Goal: Find specific page/section: Find specific page/section

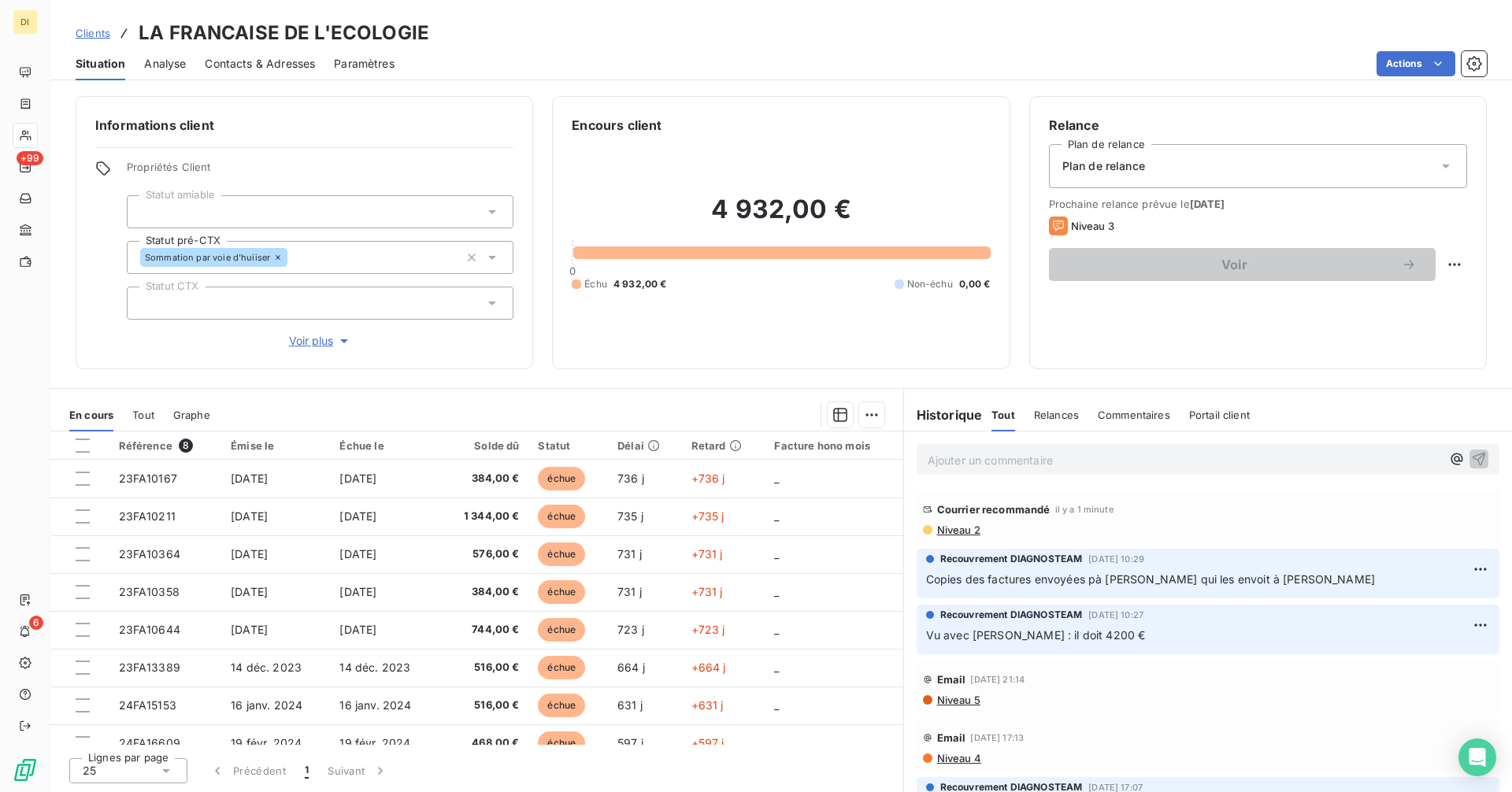
scroll to position [167, 0]
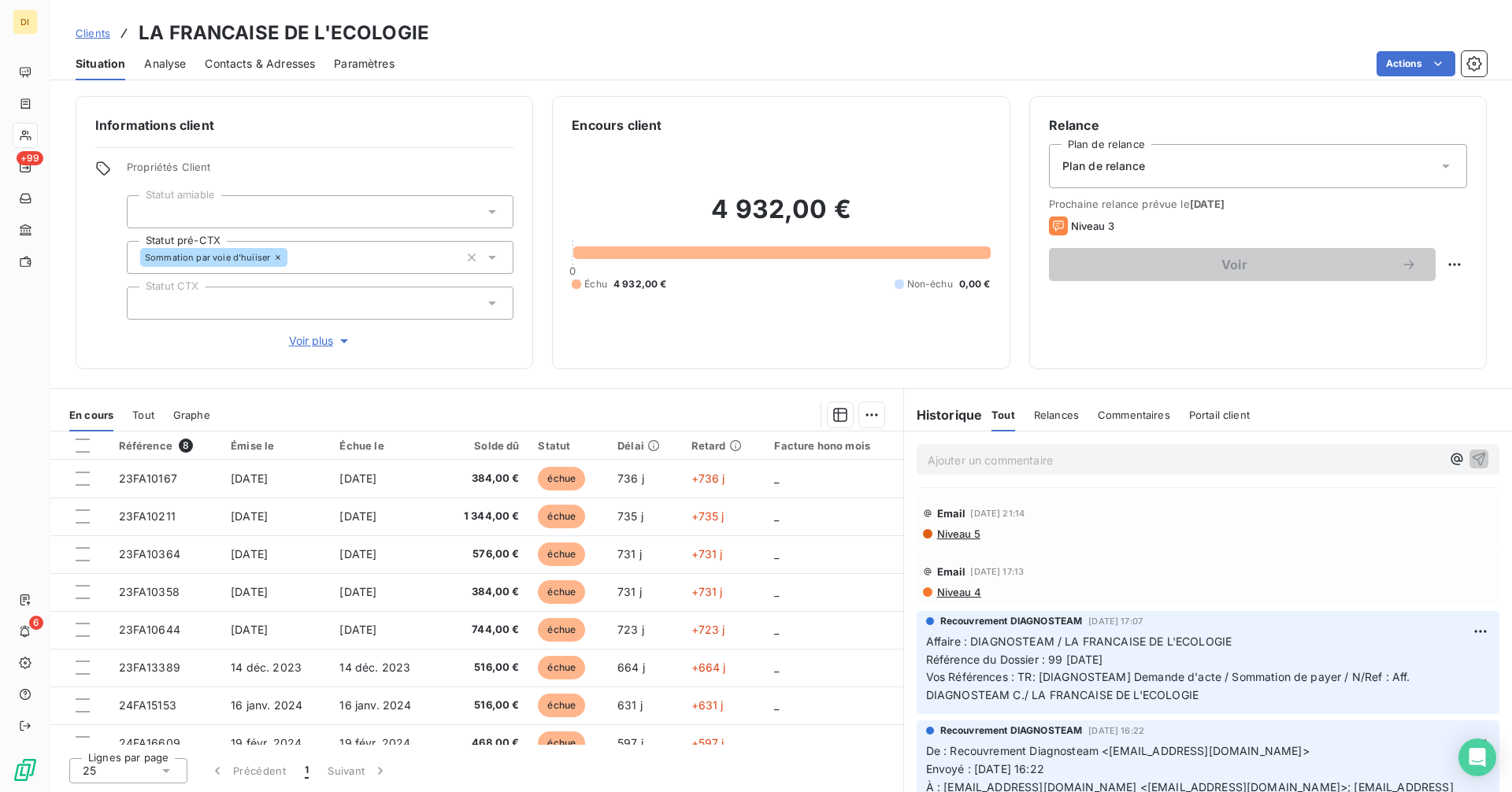
click at [953, 540] on div "Email [DATE] 21:14 Niveau 5" at bounding box center [1208, 520] width 583 height 52
click at [954, 535] on span "Niveau 5" at bounding box center [958, 534] width 44 height 13
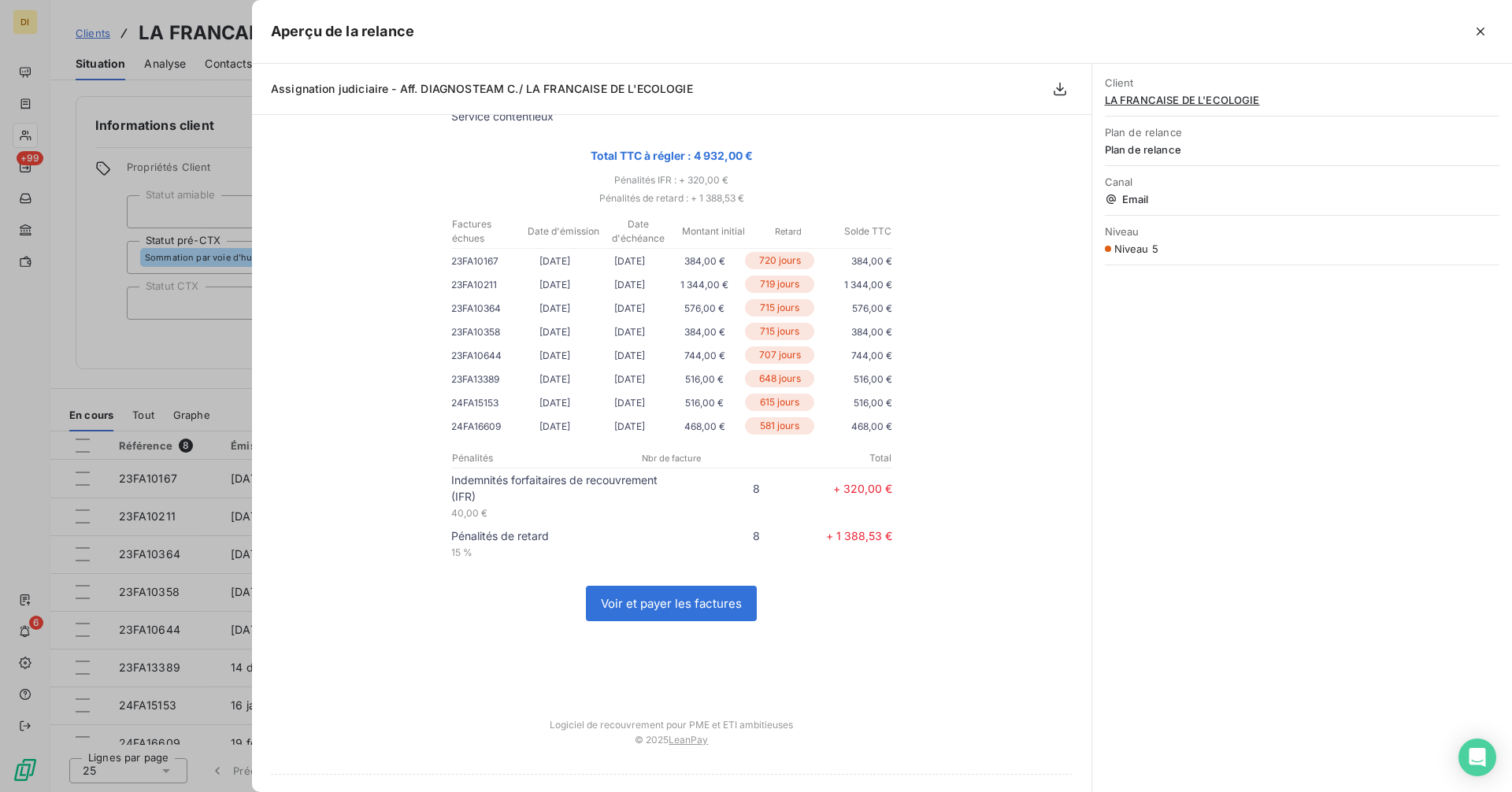
scroll to position [735, 0]
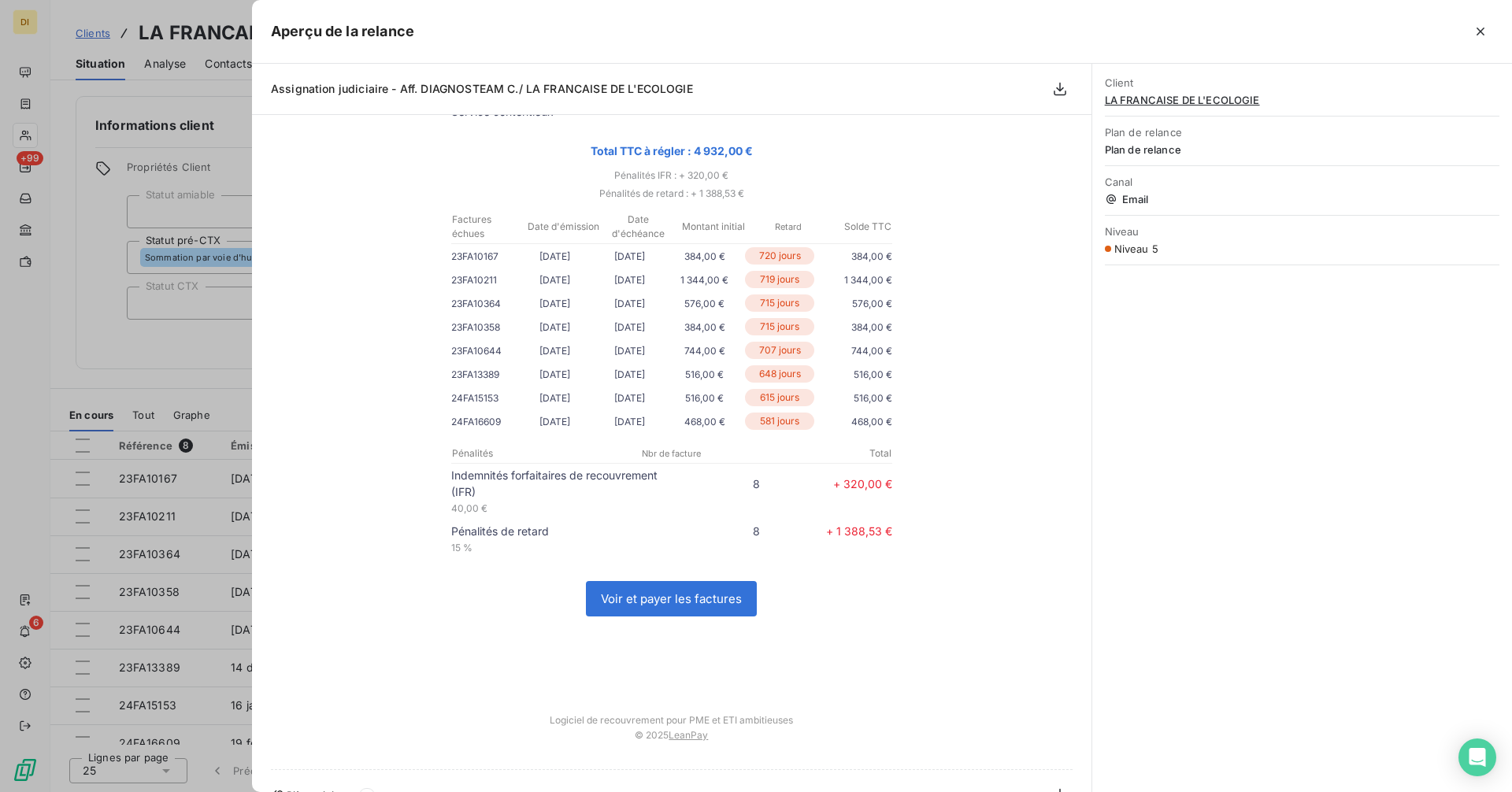
click at [162, 293] on div at bounding box center [756, 396] width 1512 height 792
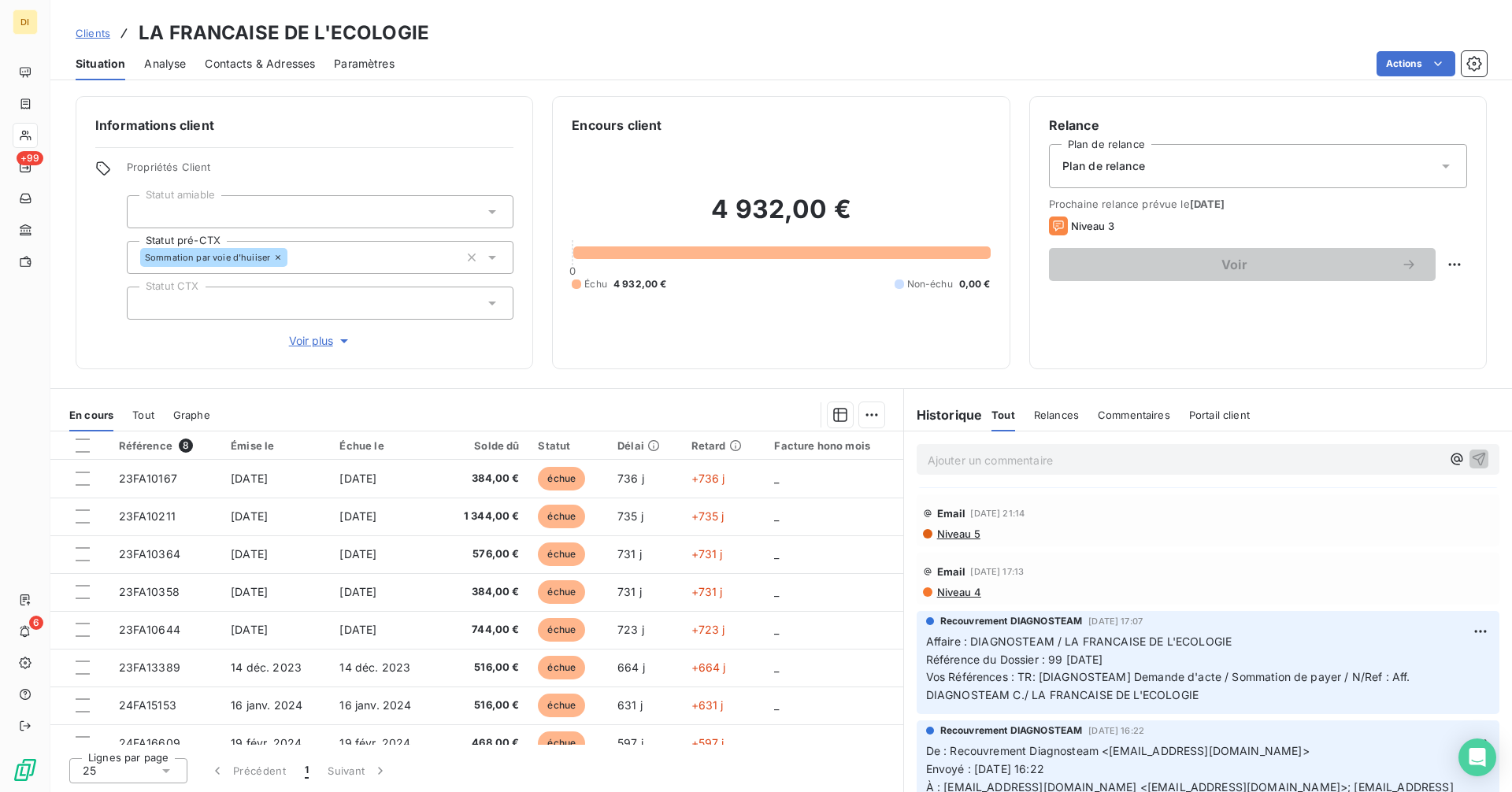
click at [1007, 464] on p "Ajouter un commentaire ﻿" at bounding box center [1184, 460] width 514 height 19
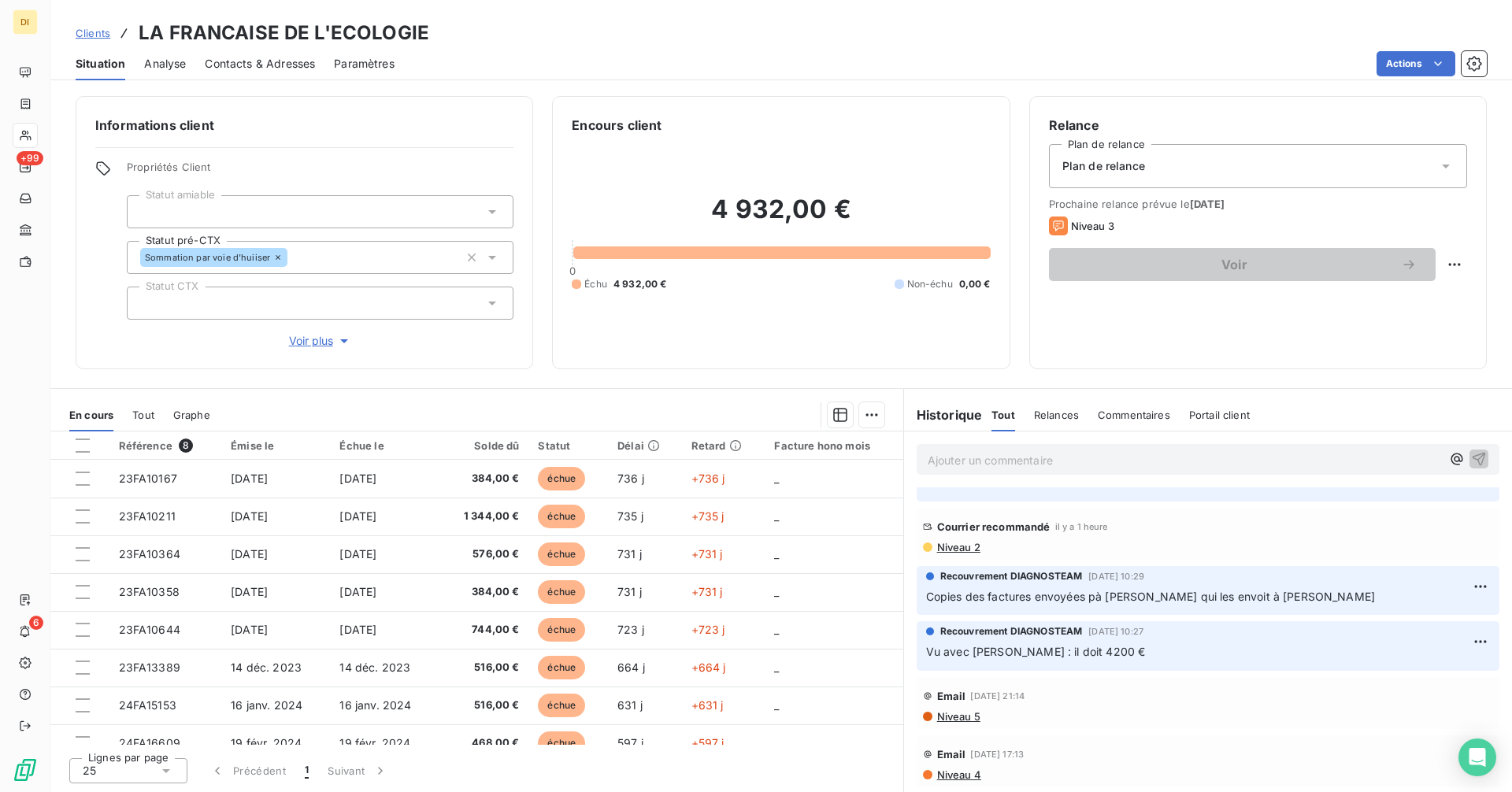
scroll to position [0, 0]
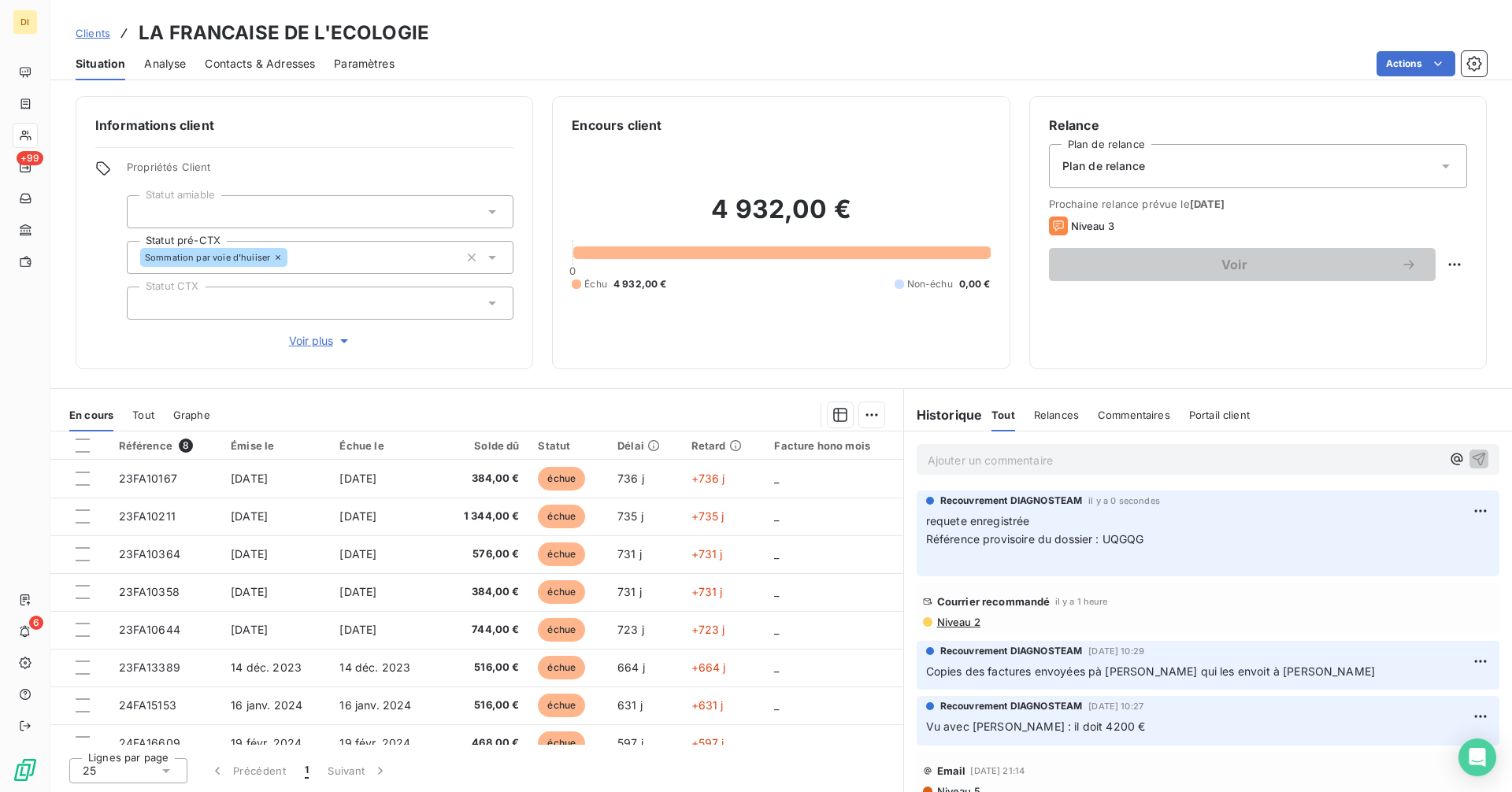
click at [1163, 535] on p "requete enregistrée Référence provisoire du dossier : UQGQG ﻿" at bounding box center [1208, 539] width 564 height 55
drag, startPoint x: 1151, startPoint y: 535, endPoint x: 924, endPoint y: 543, distance: 227.1
click at [924, 543] on div "Recouvrement DIAGNOSTEAM il y a 0 secondes requete enregistrée Référence provis…" at bounding box center [1208, 533] width 583 height 86
copy span "Référence provisoire du dossier : UQGQG"
click at [94, 39] on span "Clients" at bounding box center [93, 33] width 34 height 13
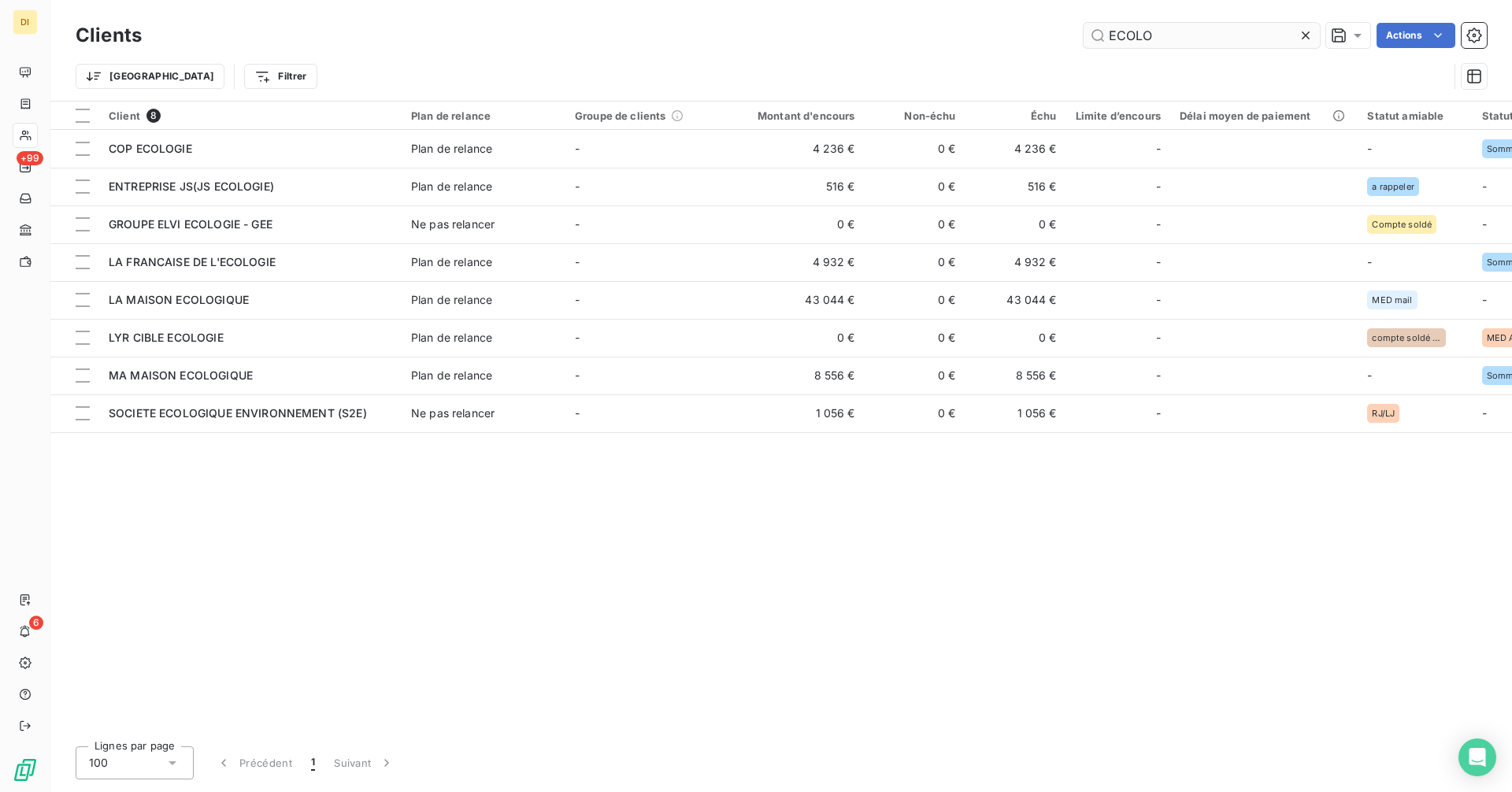
click at [1183, 34] on input "ECOLO" at bounding box center [1201, 35] width 236 height 25
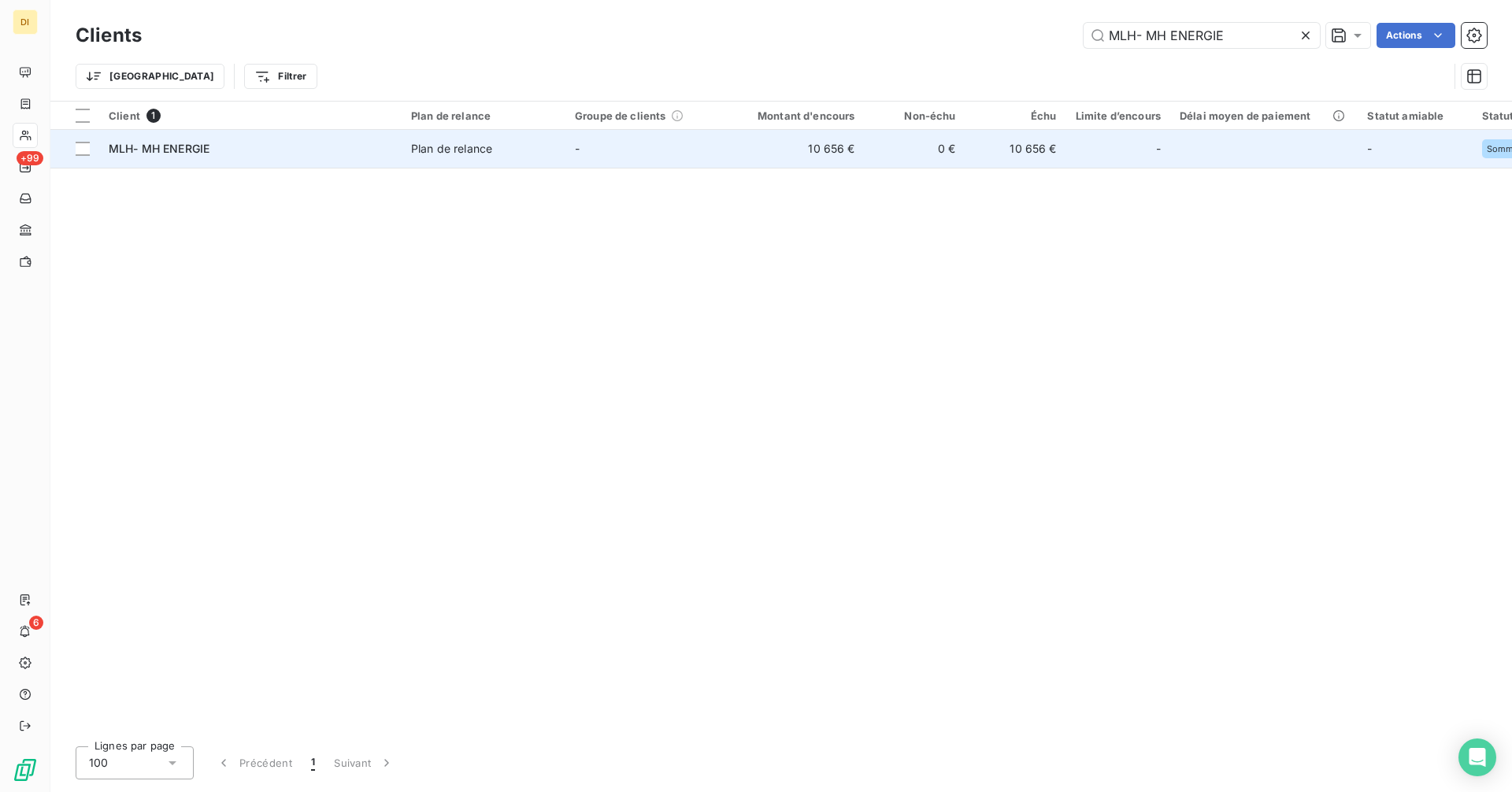
type input "MLH- MH ENERGIE"
click at [710, 155] on td "-" at bounding box center [647, 148] width 164 height 38
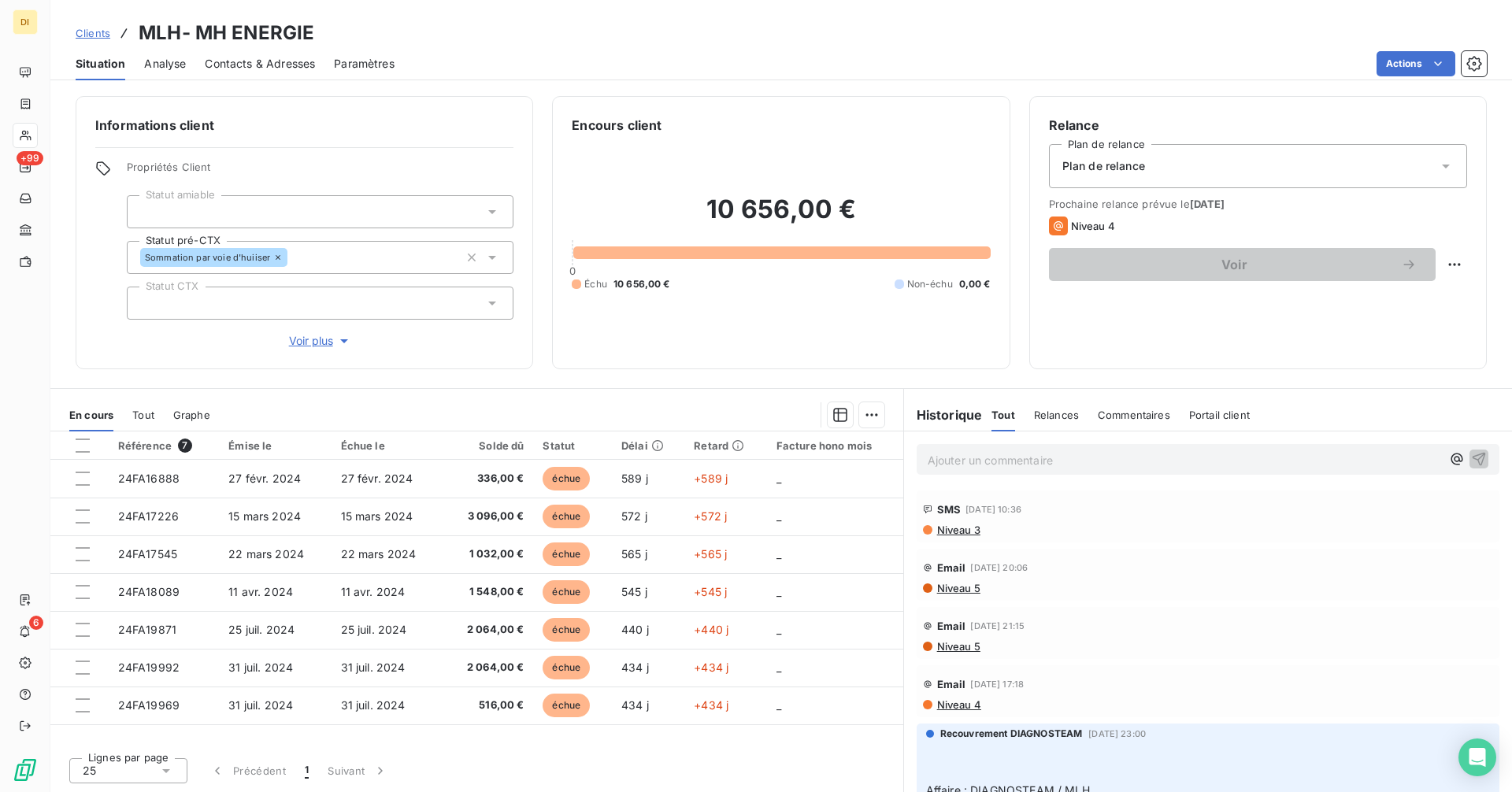
click at [963, 643] on span "Niveau 5" at bounding box center [958, 647] width 44 height 13
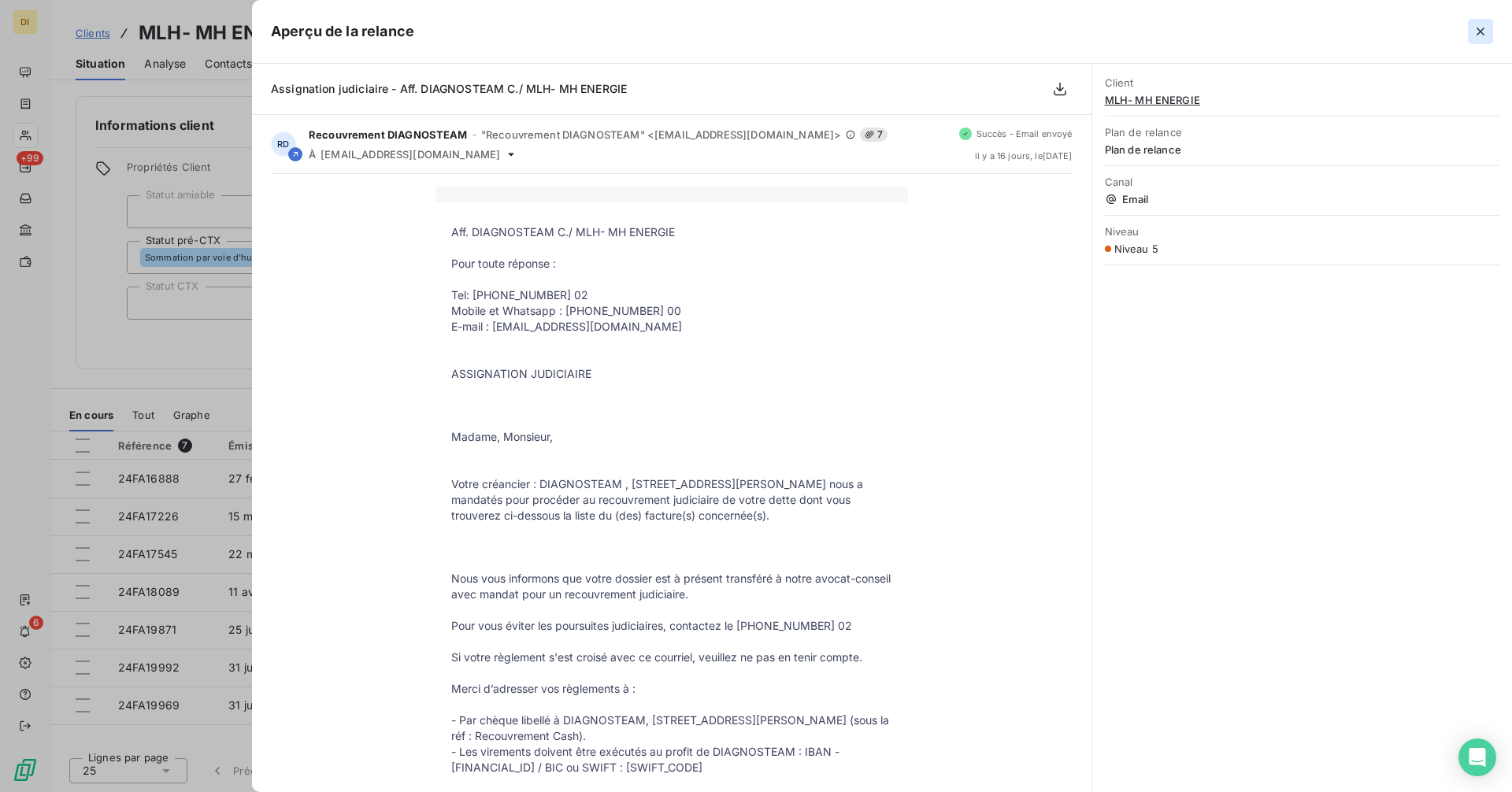
click at [1483, 32] on icon "button" at bounding box center [1480, 31] width 16 height 16
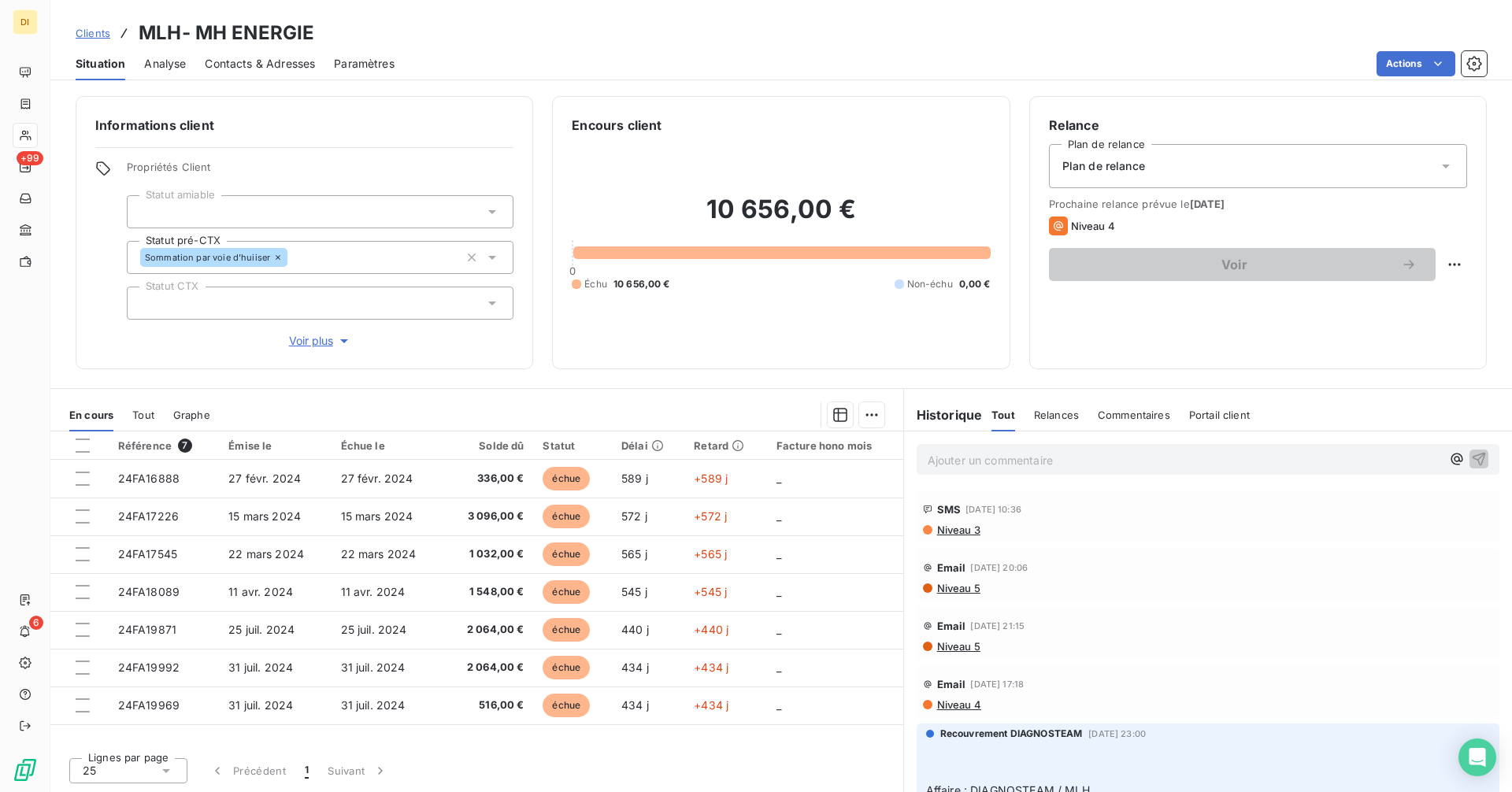
click at [967, 703] on span "Niveau 4" at bounding box center [958, 705] width 45 height 13
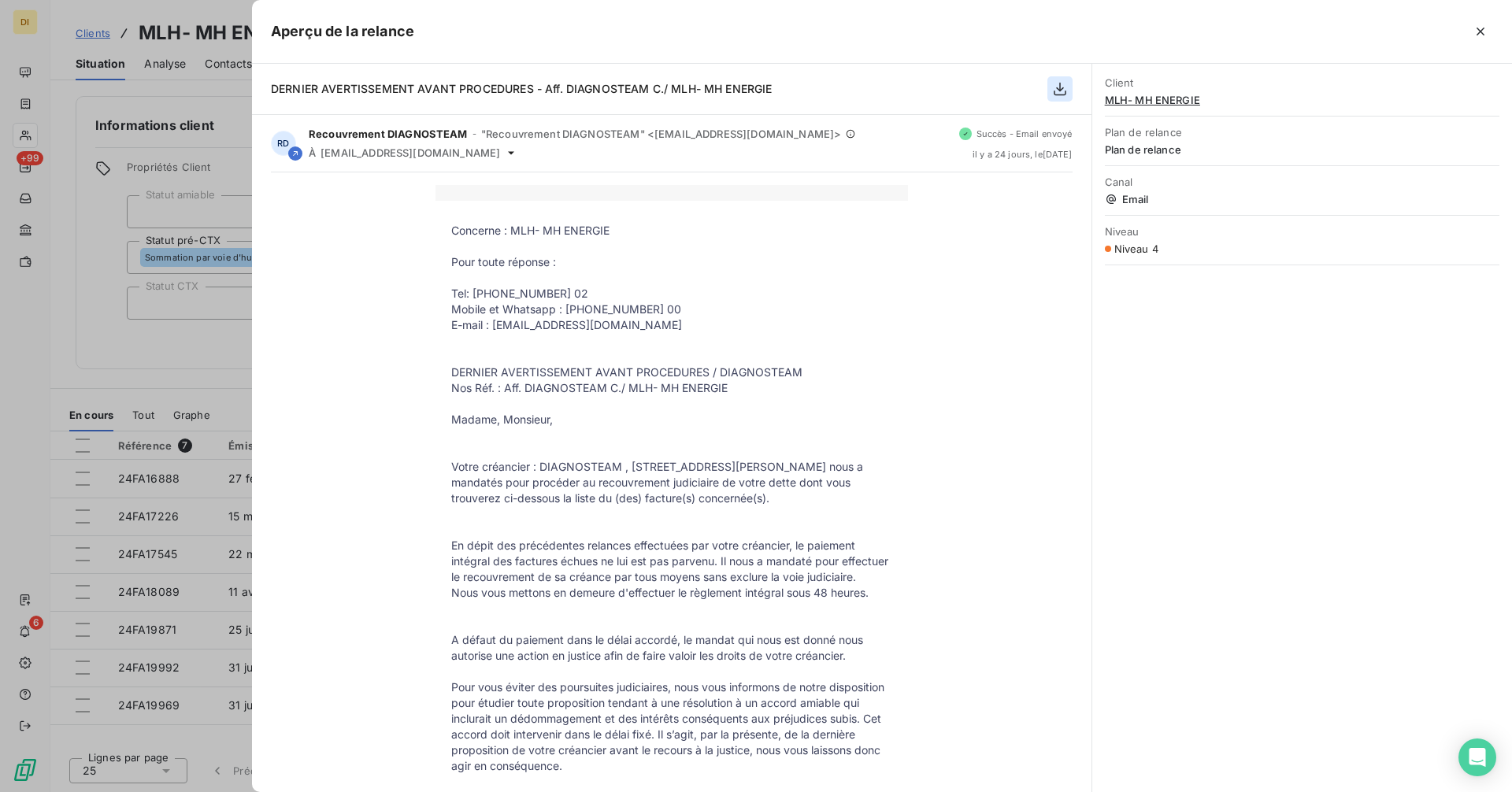
click at [1065, 93] on icon "button" at bounding box center [1060, 89] width 13 height 13
click at [1052, 89] on icon "button" at bounding box center [1060, 89] width 16 height 16
click at [1059, 89] on icon "button" at bounding box center [1060, 89] width 13 height 13
click at [150, 361] on div at bounding box center [756, 396] width 1512 height 792
